Goal: Contribute content: Add original content to the website for others to see

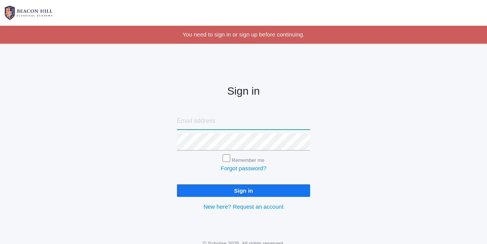
type input "courtney@beaconhillclassical.org"
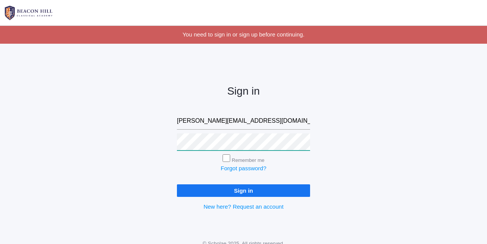
click at [243, 189] on input "Sign in" at bounding box center [243, 190] width 133 height 13
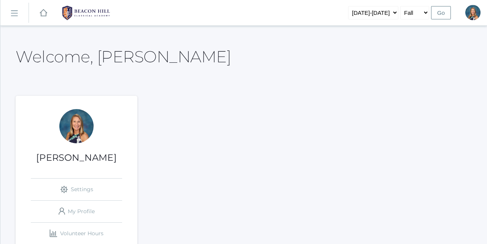
click at [14, 14] on rect at bounding box center [14, 13] width 12 height 12
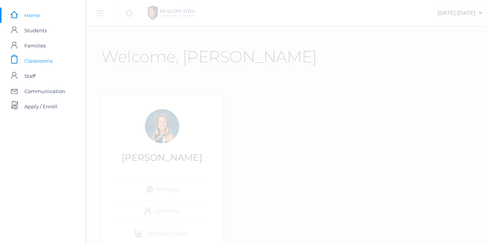
click at [43, 61] on span "Classrooms" at bounding box center [38, 60] width 28 height 15
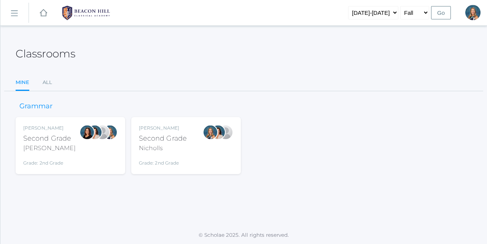
click at [184, 137] on div "Second Grade" at bounding box center [163, 139] width 48 height 10
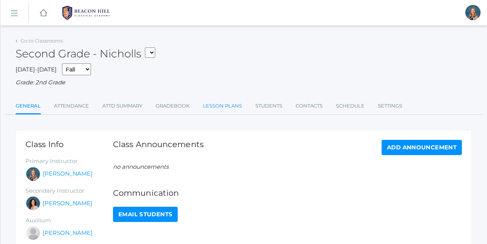
click at [229, 105] on link "Lesson Plans" at bounding box center [222, 106] width 39 height 15
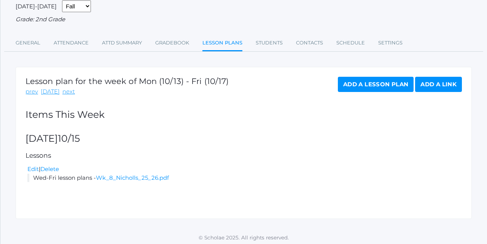
scroll to position [63, 0]
click at [66, 90] on link "next" at bounding box center [68, 92] width 13 height 9
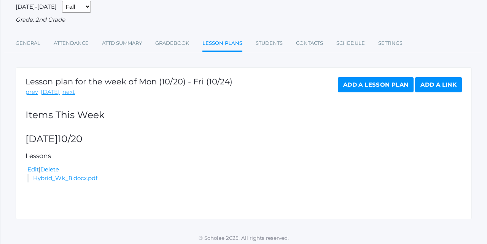
click at [362, 81] on link "Add a Lesson Plan" at bounding box center [376, 84] width 76 height 15
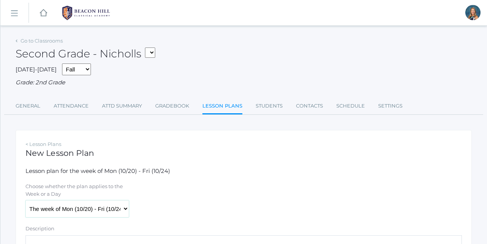
select select "[DATE]"
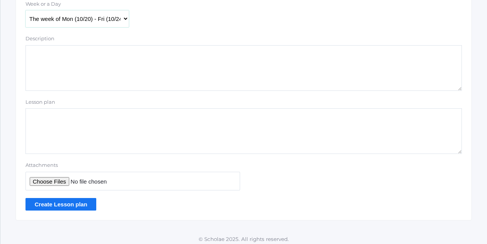
scroll to position [190, 0]
click at [40, 49] on textarea "Description" at bounding box center [243, 69] width 436 height 46
type textarea "Wed-Fri lesson plans"
click at [40, 177] on input "Attachments" at bounding box center [132, 181] width 215 height 19
type input "C:\fakepath\Wk 9 Nicholls 25_26.pdf"
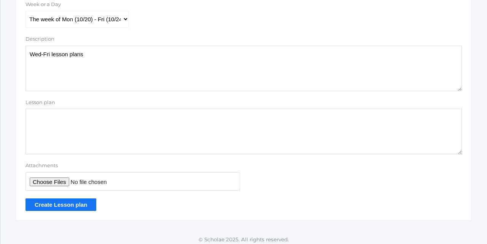
click at [65, 200] on input "Create Lesson plan" at bounding box center [60, 205] width 71 height 13
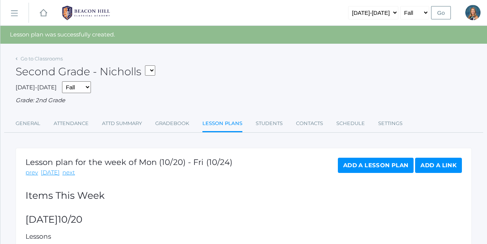
click at [15, 16] on rect at bounding box center [14, 13] width 12 height 12
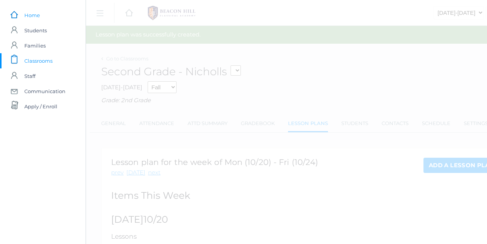
click at [26, 13] on span "Home" at bounding box center [32, 15] width 16 height 15
